Goal: Information Seeking & Learning: Learn about a topic

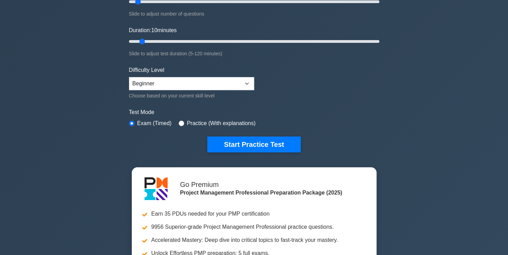
scroll to position [138, 0]
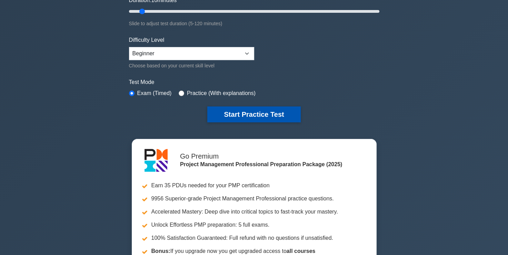
click at [250, 107] on button "Start Practice Test" at bounding box center [253, 114] width 93 height 16
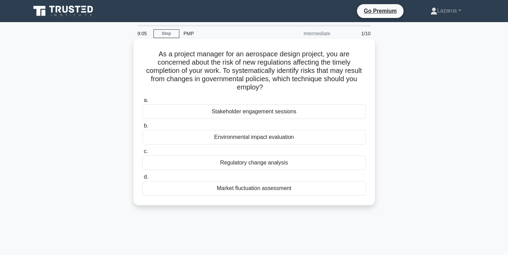
click at [258, 165] on div "Regulatory change analysis" at bounding box center [254, 162] width 224 height 14
click at [142, 153] on input "c. Regulatory change analysis" at bounding box center [142, 151] width 0 height 4
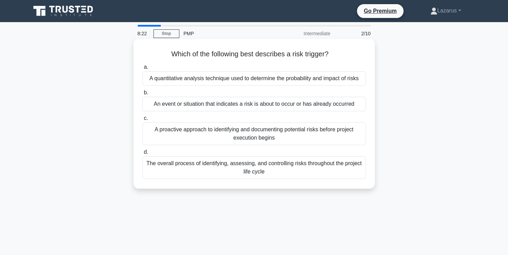
click at [227, 134] on div "A proactive approach to identifying and documenting potential risks before proj…" at bounding box center [254, 133] width 224 height 23
click at [142, 120] on input "c. A proactive approach to identifying and documenting potential risks before p…" at bounding box center [142, 118] width 0 height 4
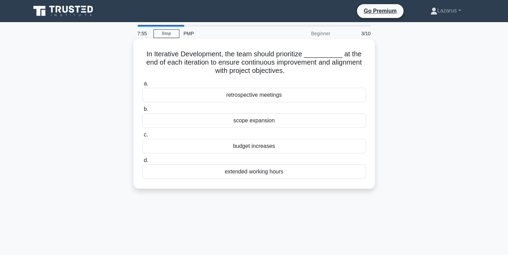
click at [259, 119] on div "scope expansion" at bounding box center [254, 120] width 224 height 14
click at [142, 111] on input "b. scope expansion" at bounding box center [142, 109] width 0 height 4
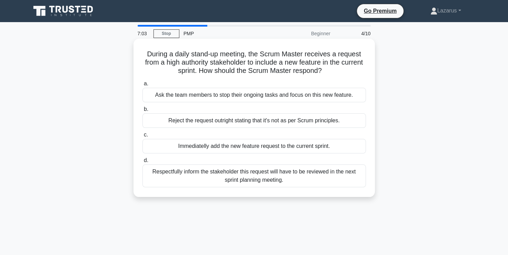
click at [278, 180] on div "Respectfully inform the stakeholder this request will have to be reviewed in th…" at bounding box center [254, 175] width 224 height 23
click at [142, 162] on input "d. Respectfully inform the stakeholder this request will have to be reviewed in…" at bounding box center [142, 160] width 0 height 4
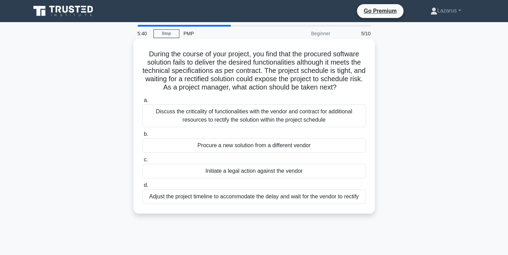
click at [266, 127] on div "Discuss the criticality of functionalities with the vendor and contract for add…" at bounding box center [254, 115] width 224 height 23
click at [142, 102] on input "a. Discuss the criticality of functionalities with the vendor and contract for …" at bounding box center [142, 100] width 0 height 4
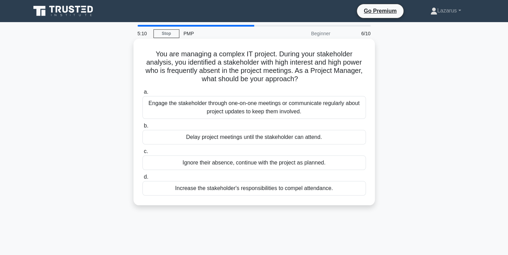
click at [291, 109] on div "Engage the stakeholder through one-on-one meetings or communicate regularly abo…" at bounding box center [254, 107] width 224 height 23
click at [142, 94] on input "a. Engage the stakeholder through one-on-one meetings or communicate regularly …" at bounding box center [142, 92] width 0 height 4
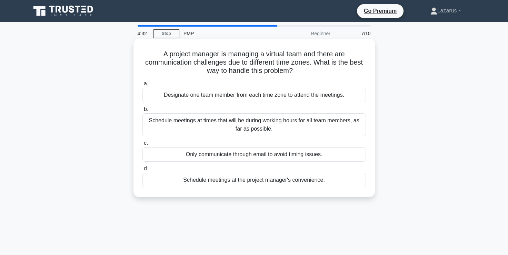
click at [266, 127] on div "Schedule meetings at times that will be during working hours for all team membe…" at bounding box center [254, 124] width 224 height 23
click at [142, 111] on input "b. Schedule meetings at times that will be during working hours for all team me…" at bounding box center [142, 109] width 0 height 4
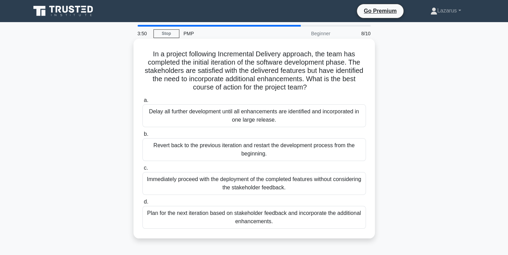
click at [270, 217] on div "Plan for the next iteration based on stakeholder feedback and incorporate the a…" at bounding box center [254, 217] width 224 height 23
click at [142, 204] on input "d. Plan for the next iteration based on stakeholder feedback and incorporate th…" at bounding box center [142, 201] width 0 height 4
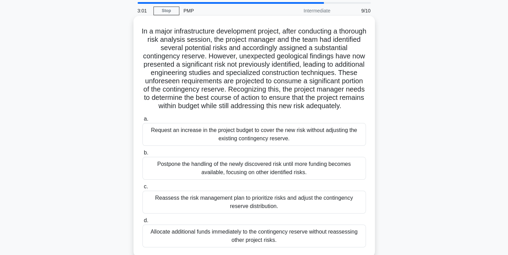
scroll to position [34, 0]
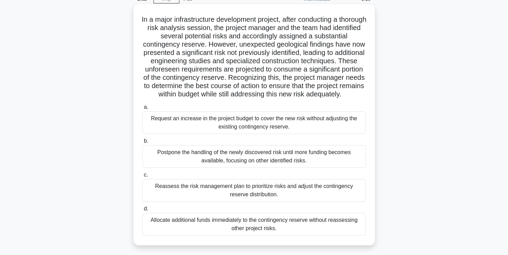
click at [254, 197] on div "Reassess the risk management plan to prioritize risks and adjust the contingenc…" at bounding box center [254, 190] width 224 height 23
click at [142, 177] on input "c. Reassess the risk management plan to prioritize risks and adjust the conting…" at bounding box center [142, 174] width 0 height 4
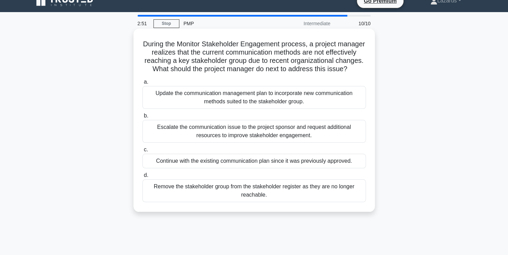
scroll to position [0, 0]
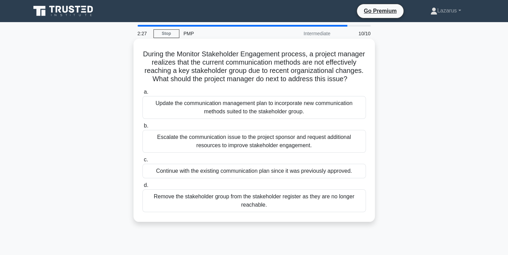
click at [249, 115] on div "Update the communication management plan to incorporate new communication metho…" at bounding box center [254, 107] width 224 height 23
click at [142, 94] on input "a. Update the communication management plan to incorporate new communication me…" at bounding box center [142, 92] width 0 height 4
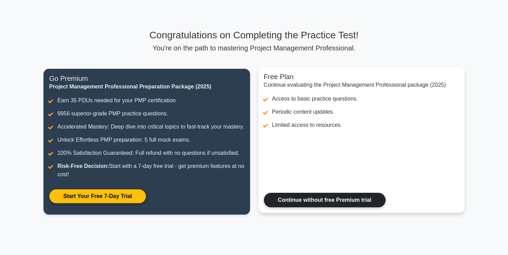
scroll to position [103, 0]
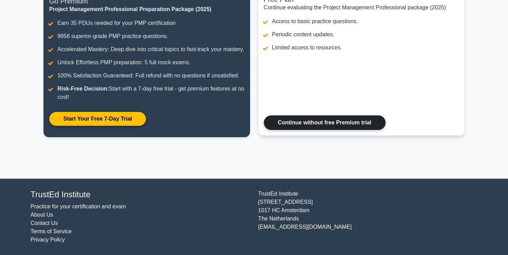
click at [321, 130] on link "Continue without free Premium trial" at bounding box center [325, 122] width 122 height 14
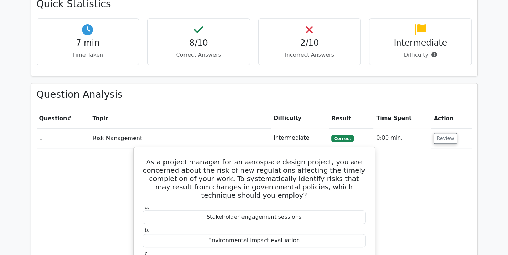
scroll to position [454, 0]
